Goal: Information Seeking & Learning: Learn about a topic

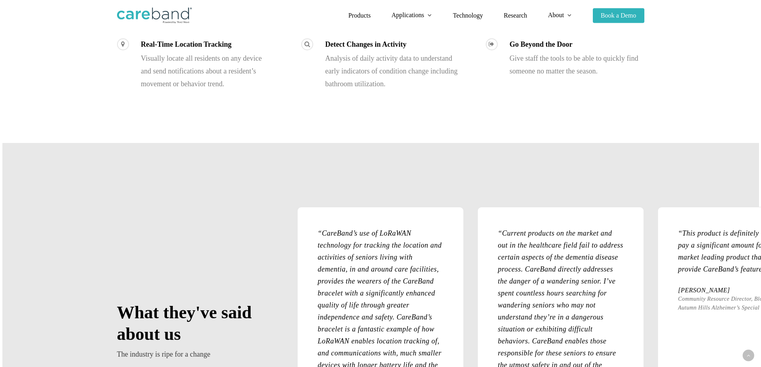
scroll to position [839, 0]
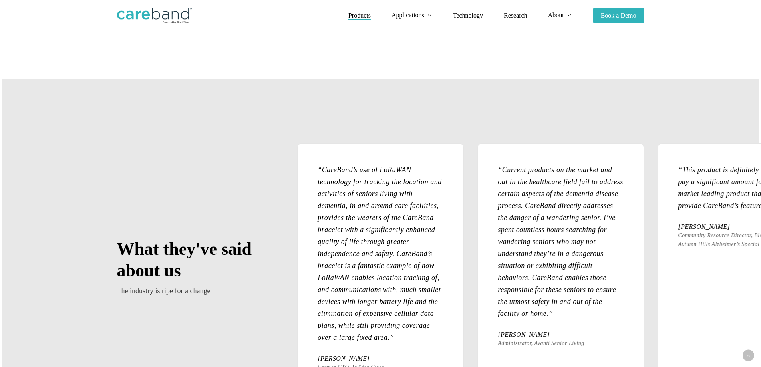
click at [360, 18] on span "Products" at bounding box center [359, 15] width 22 height 7
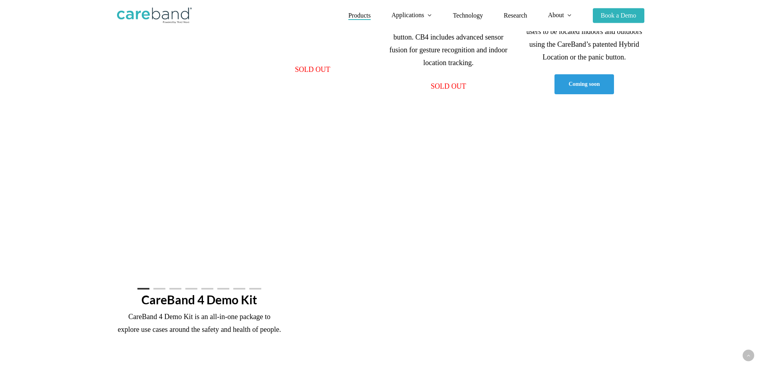
scroll to position [480, 0]
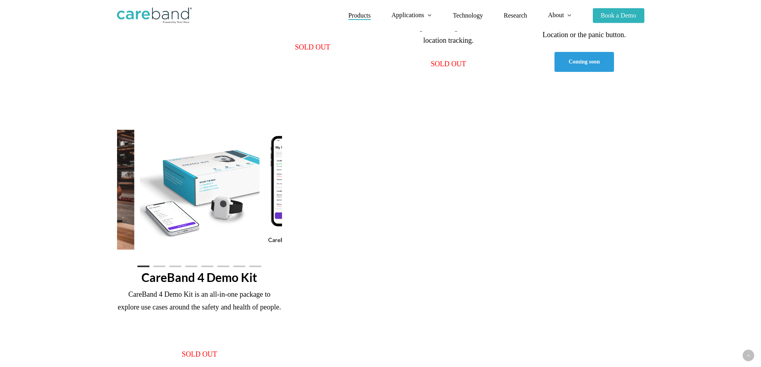
click at [161, 268] on li "Page dot 2" at bounding box center [159, 267] width 12 height 12
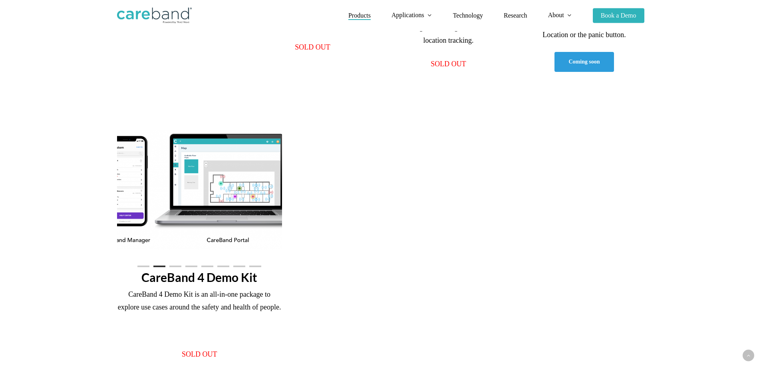
click at [179, 269] on li "Page dot 3" at bounding box center [175, 267] width 12 height 12
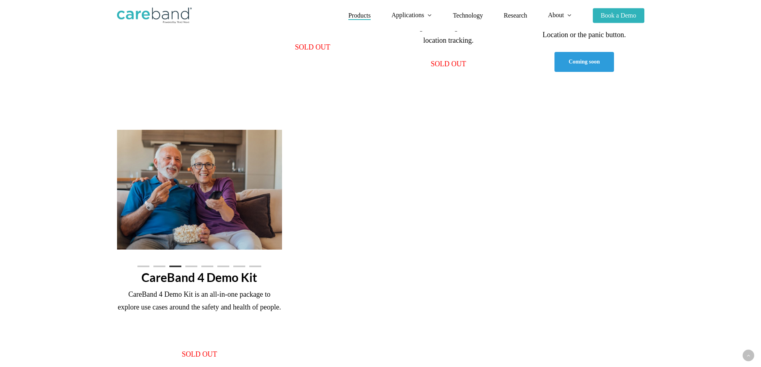
click at [190, 267] on li "Page dot 4" at bounding box center [191, 267] width 12 height 12
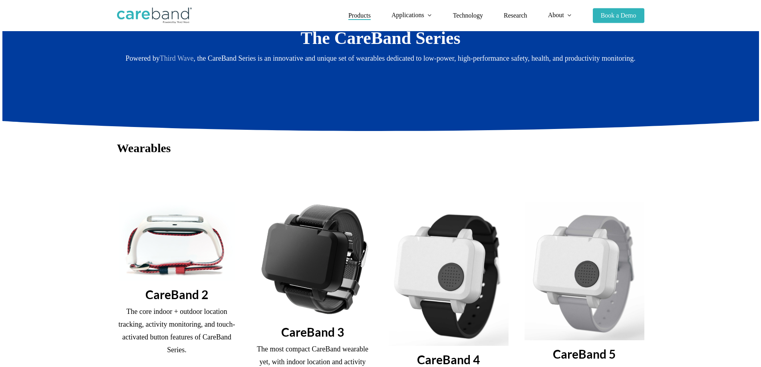
scroll to position [0, 0]
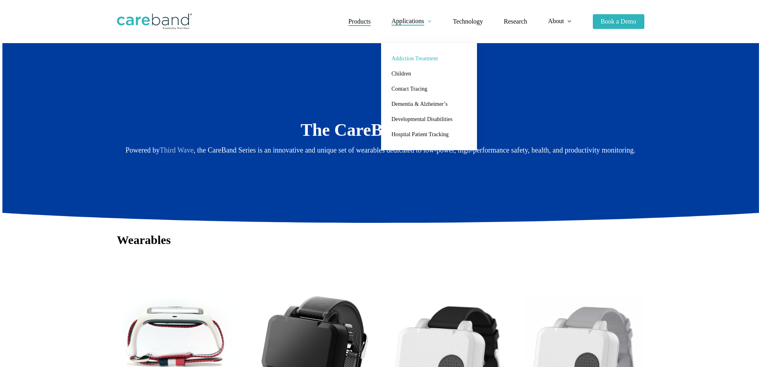
click at [408, 59] on span "Addiction Treatment" at bounding box center [415, 59] width 46 height 6
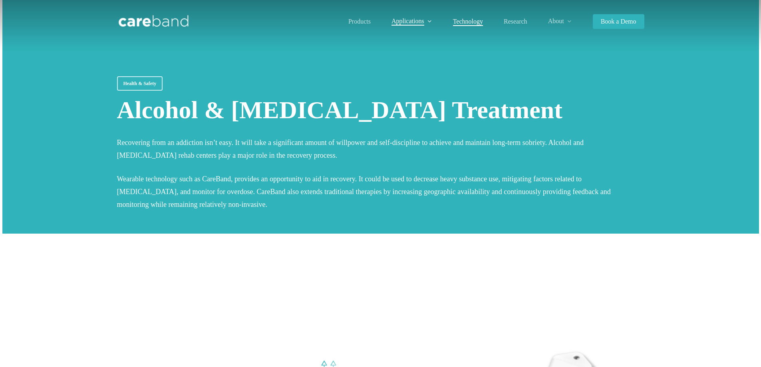
click at [464, 22] on span "Technology" at bounding box center [468, 21] width 30 height 7
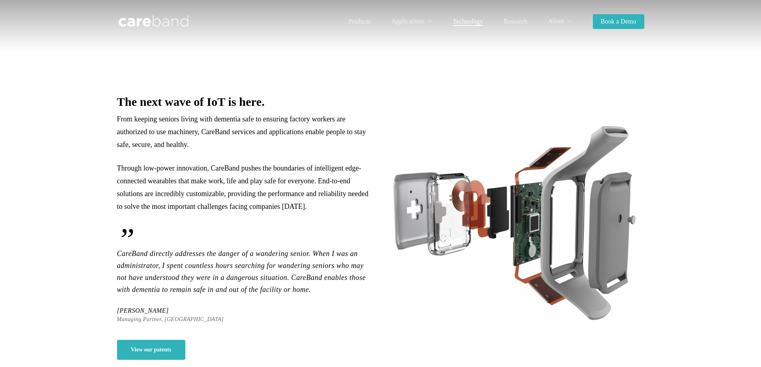
click at [185, 88] on div "The next wave of IoT is here. From keeping seniors living with dementia safe to…" at bounding box center [245, 205] width 272 height 238
click at [362, 125] on p "From keeping seniors living with dementia safe to ensuring factory workers are …" at bounding box center [245, 137] width 256 height 49
drag, startPoint x: 258, startPoint y: 203, endPoint x: 187, endPoint y: 177, distance: 75.7
click at [249, 202] on p "Through low-power innovation, CareBand pushes the boundaries of intelligent edg…" at bounding box center [245, 187] width 256 height 51
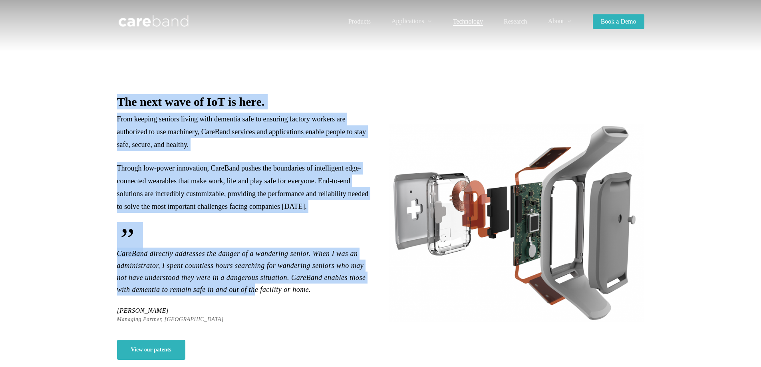
drag, startPoint x: 113, startPoint y: 109, endPoint x: 260, endPoint y: 283, distance: 227.4
click at [257, 284] on div "The next wave of IoT is here. From keeping seniors living with dementia safe to…" at bounding box center [245, 209] width 272 height 230
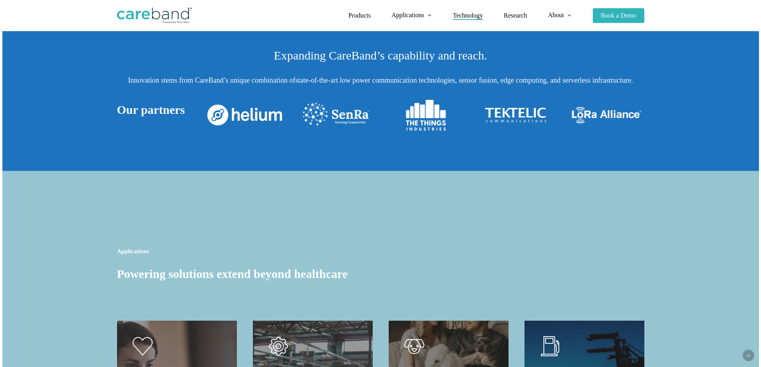
scroll to position [230, 0]
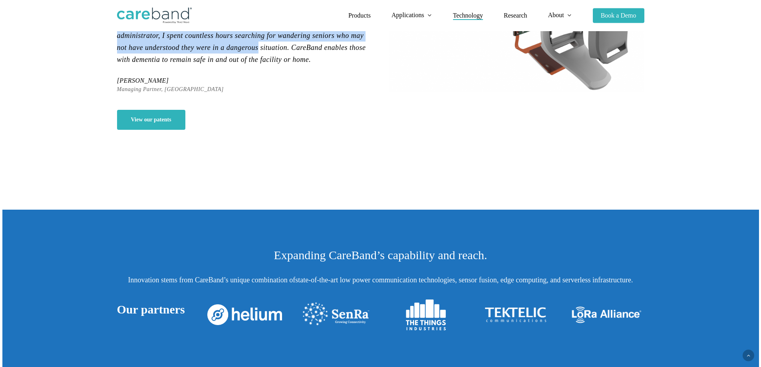
click at [618, 320] on img at bounding box center [607, 315] width 75 height 20
click at [615, 317] on img at bounding box center [607, 315] width 75 height 20
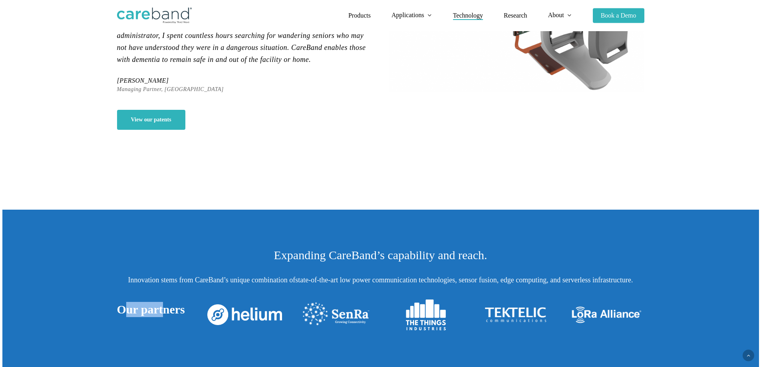
drag, startPoint x: 164, startPoint y: 313, endPoint x: 123, endPoint y: 312, distance: 40.8
click at [123, 312] on span "Our partners" at bounding box center [151, 309] width 68 height 13
click at [162, 299] on div "Our partners" at bounding box center [154, 314] width 75 height 35
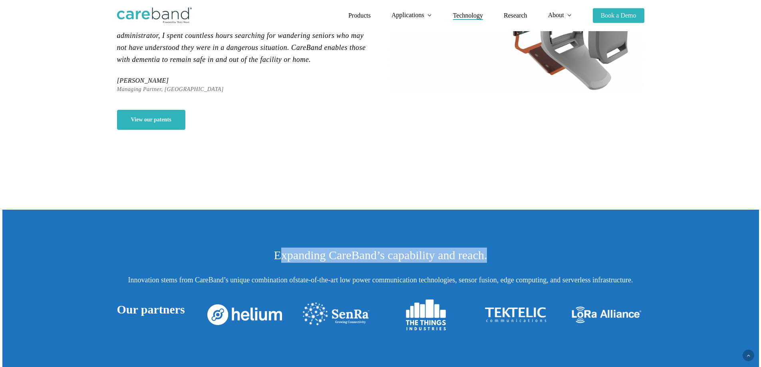
drag, startPoint x: 280, startPoint y: 257, endPoint x: 488, endPoint y: 258, distance: 207.4
click at [488, 258] on h3 "Expanding CareBand’s capability and reach." at bounding box center [381, 255] width 528 height 15
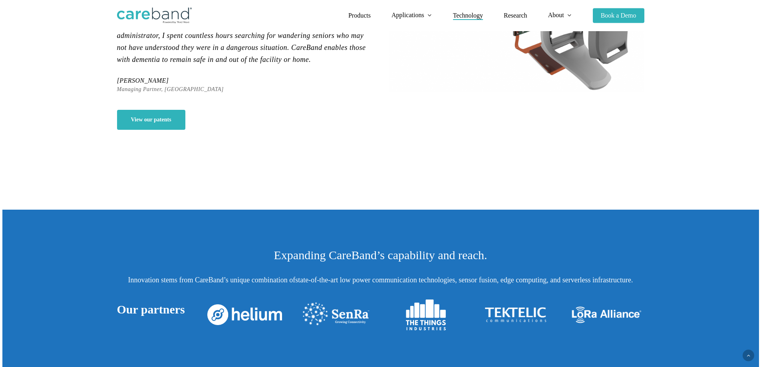
click at [401, 249] on div at bounding box center [380, 290] width 757 height 161
click at [406, 231] on div at bounding box center [380, 290] width 757 height 161
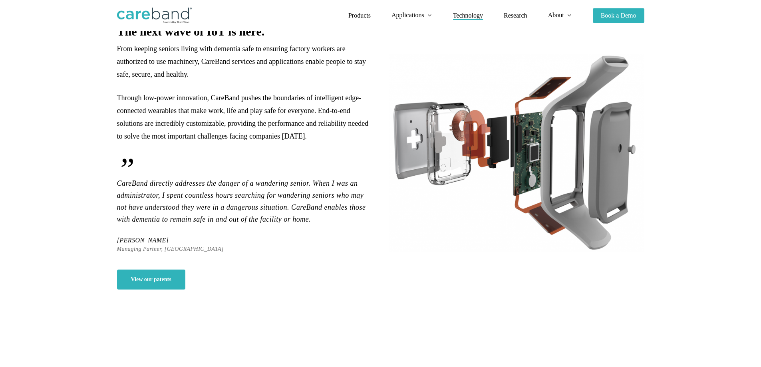
scroll to position [0, 0]
